Goal: Task Accomplishment & Management: Manage account settings

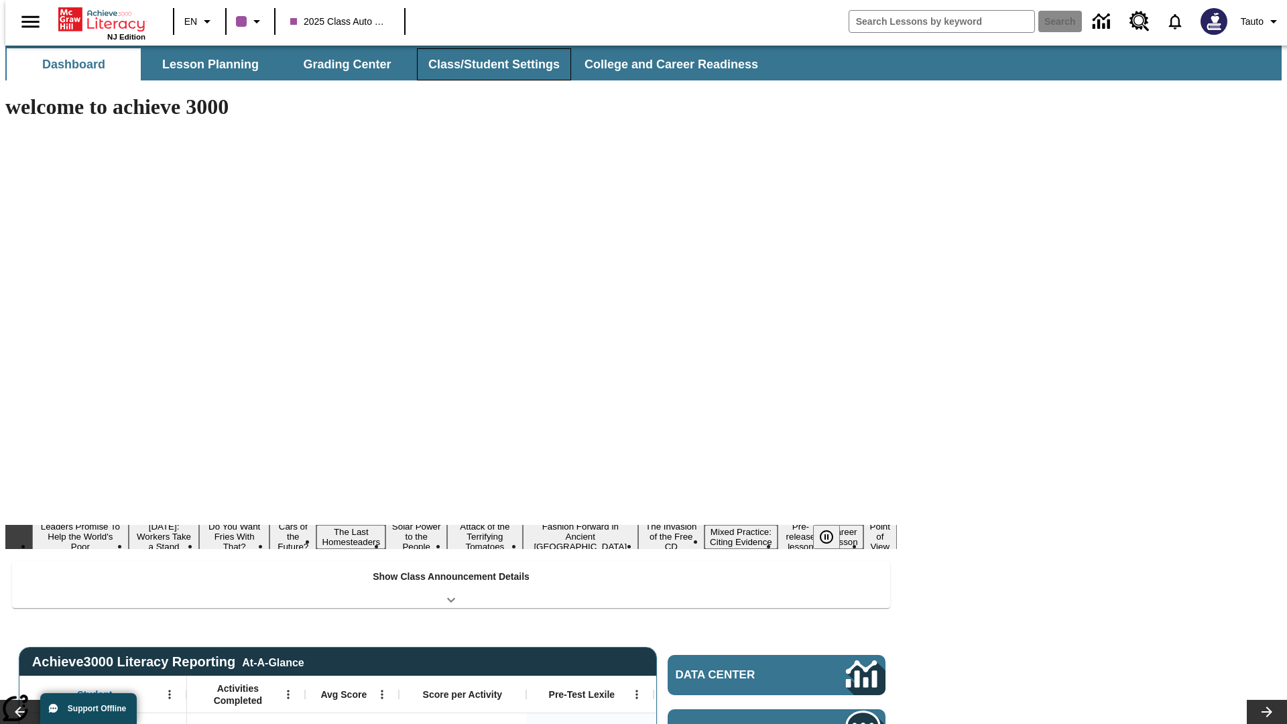
click at [487, 64] on button "Class/Student Settings" at bounding box center [494, 64] width 154 height 32
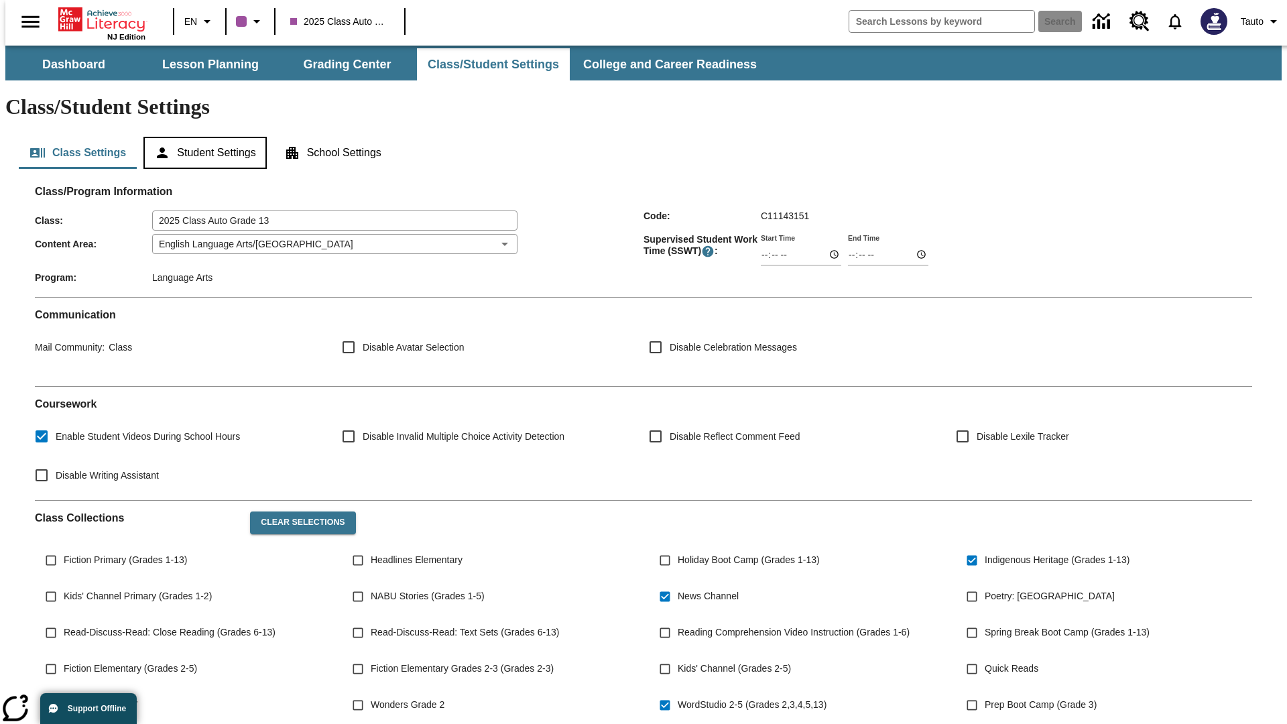
click at [202, 137] on button "Student Settings" at bounding box center [204, 153] width 123 height 32
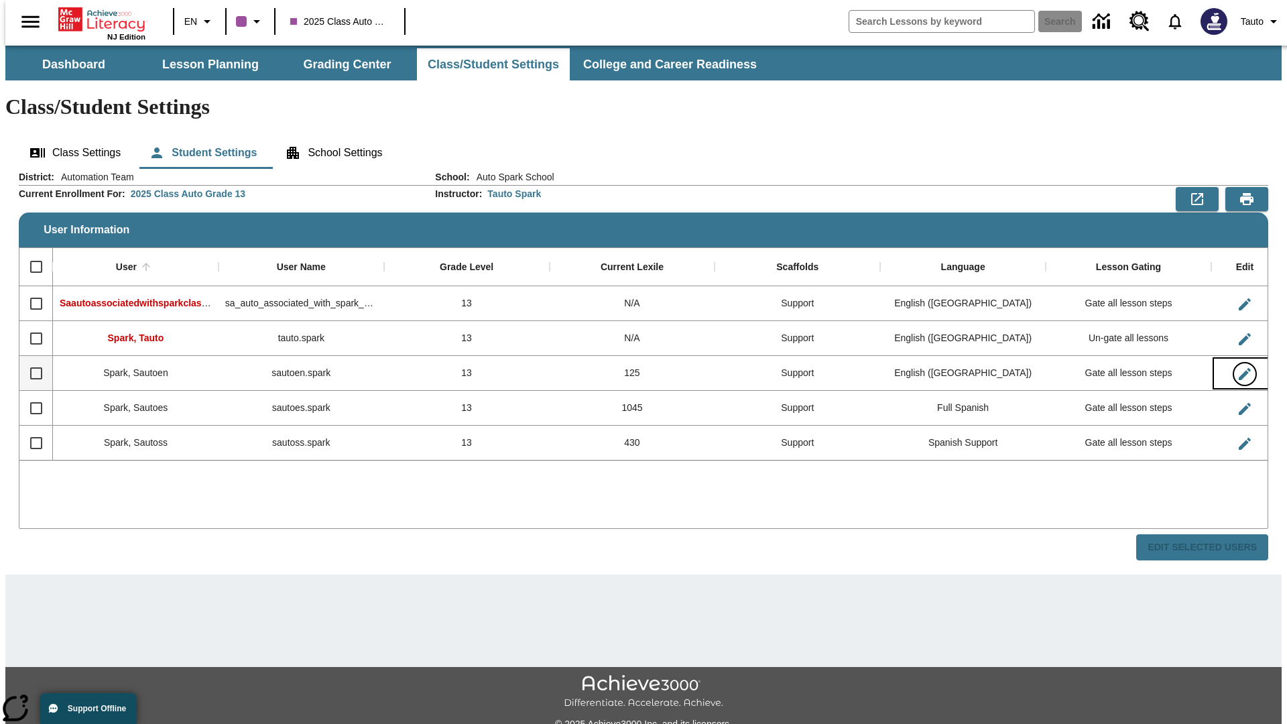
click at [1239, 368] on icon "Edit User" at bounding box center [1245, 374] width 12 height 12
